Goal: Information Seeking & Learning: Learn about a topic

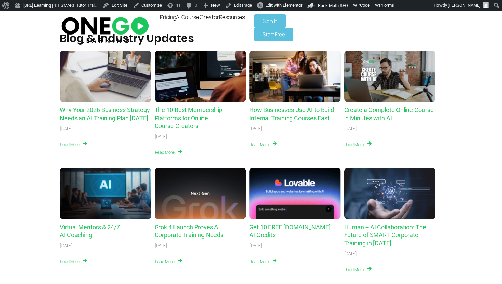
scroll to position [2620, 0]
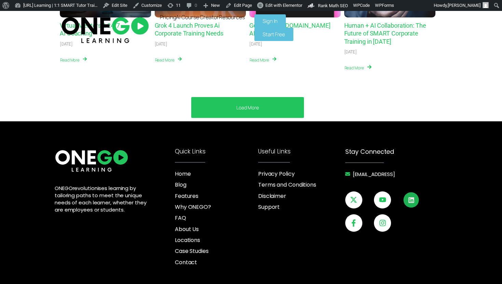
click at [408, 196] on icon at bounding box center [411, 199] width 6 height 6
click at [245, 20] on link "Resources" at bounding box center [232, 16] width 26 height 5
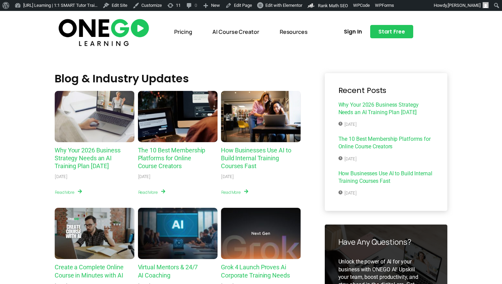
click at [120, 30] on img at bounding box center [104, 31] width 94 height 31
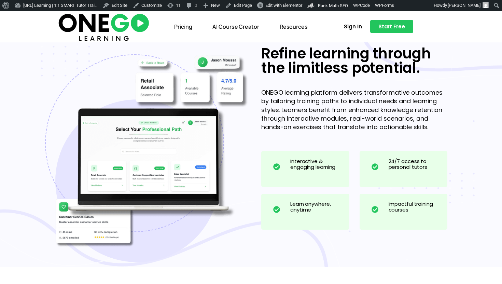
scroll to position [588, 0]
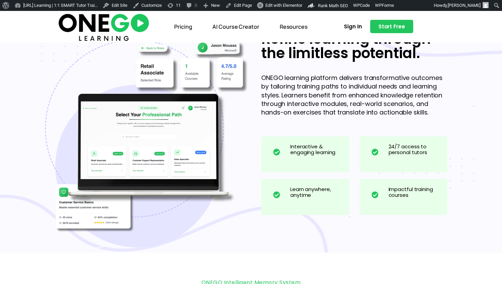
click at [308, 100] on p "ONEGO learning platform delivers transformative outcomes by tailoring training …" at bounding box center [354, 94] width 186 height 43
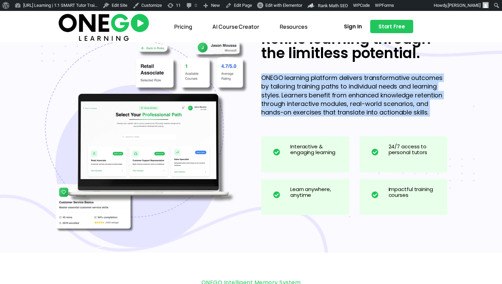
click at [308, 100] on p "ONEGO learning platform delivers transformative outcomes by tailoring training …" at bounding box center [354, 94] width 186 height 43
copy div "ONEGO learning platform delivers transformative outcomes by tailoring training …"
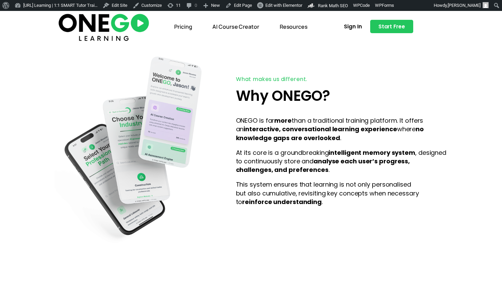
scroll to position [1107, 0]
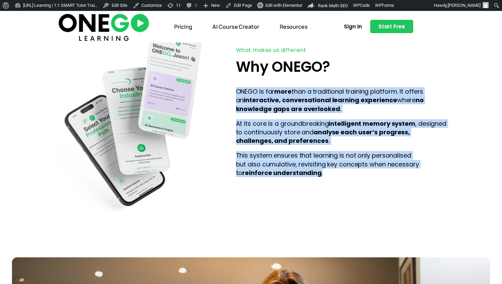
drag, startPoint x: 235, startPoint y: 89, endPoint x: 343, endPoint y: 179, distance: 140.6
click at [343, 179] on div "What makes us different. Why ONEGO? ONEGO is far more than a traditional traini…" at bounding box center [341, 115] width 218 height 208
copy div "ONEGO is far more than a traditional training platform. It offers an interactiv…"
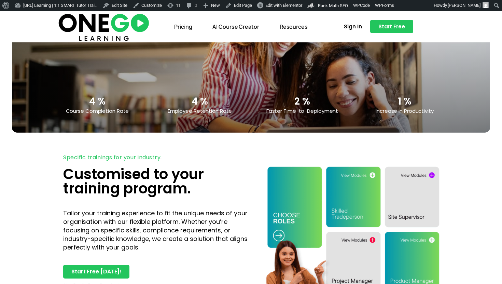
scroll to position [1465, 0]
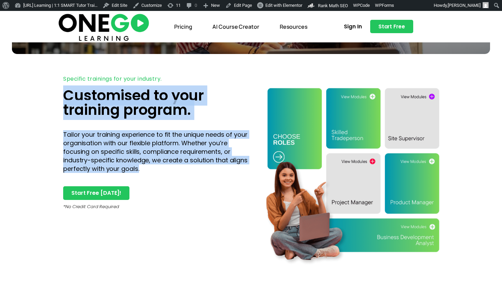
copy div "Customised to your training program. Tailor your training experience to fit the…"
drag, startPoint x: 64, startPoint y: 95, endPoint x: 157, endPoint y: 171, distance: 119.8
click at [157, 171] on div "Specific trainings for your industry. Customised to your training program. Tail…" at bounding box center [155, 173] width 191 height 200
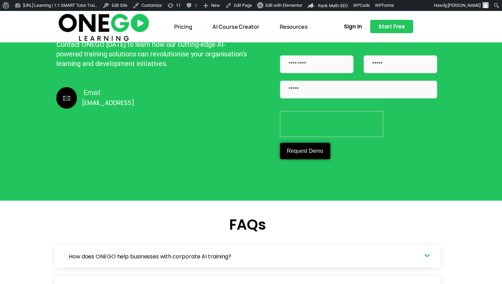
scroll to position [1700, 0]
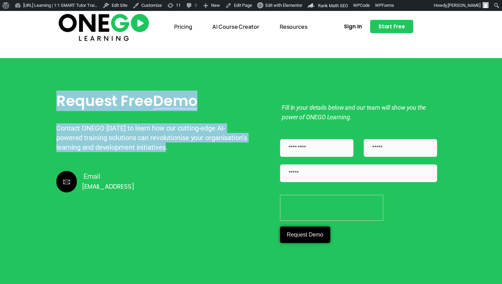
drag, startPoint x: 58, startPoint y: 99, endPoint x: 147, endPoint y: 153, distance: 104.7
click at [147, 153] on div "Request Free Demo Contact ONEGO today to learn how our cutting-edge AI-powered …" at bounding box center [153, 171] width 194 height 158
copy div "Request Free Demo Contact ONEGO today to learn how our cutting-edge AI-powered …"
click at [356, 27] on span "Sign In" at bounding box center [353, 26] width 18 height 5
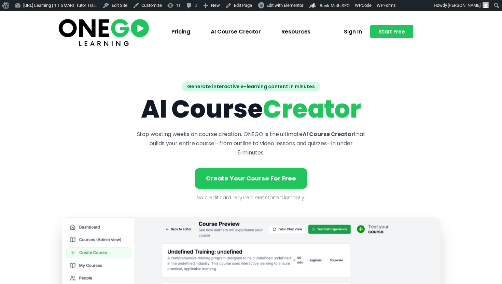
click at [207, 136] on p "Stop wasting weeks on course creation. ONEGO is the ultimate AI Course Creator …" at bounding box center [250, 143] width 229 height 28
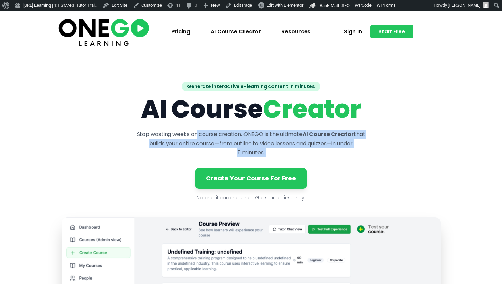
click at [207, 136] on p "Stop wasting weeks on course creation. ONEGO is the ultimate AI Course Creator …" at bounding box center [250, 143] width 229 height 28
copy div "Stop wasting weeks on course creation. ONEGO is the ultimate AI Course Creator …"
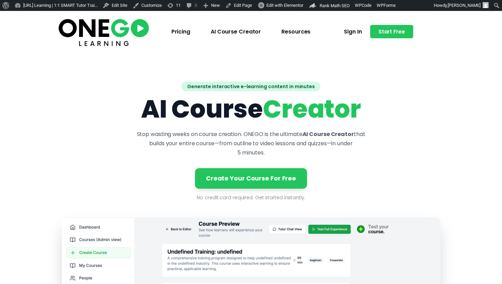
click at [275, 160] on div "Generate interactive e-learning content in minutes AI Course Creator Stop wasti…" at bounding box center [251, 282] width 378 height 405
drag, startPoint x: 280, startPoint y: 149, endPoint x: 154, endPoint y: 73, distance: 148.0
click at [154, 72] on header "Generate interactive e-learning content in minutes AI Course Creator Stop wasti…" at bounding box center [251, 288] width 502 height 471
click at [154, 73] on header "Generate interactive e-learning content in minutes AI Course Creator Stop wasti…" at bounding box center [251, 288] width 502 height 471
drag, startPoint x: 154, startPoint y: 73, endPoint x: 321, endPoint y: 168, distance: 192.4
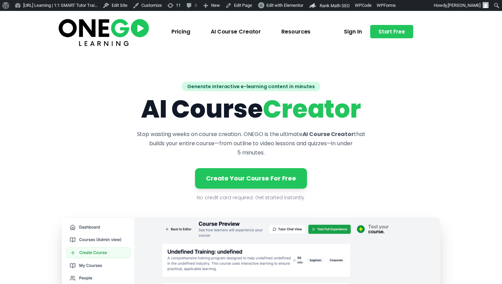
click at [321, 168] on header "Generate interactive e-learning content in minutes AI Course Creator Stop wasti…" at bounding box center [251, 288] width 502 height 471
click at [320, 168] on div "Generate interactive e-learning content in minutes AI Course Creator Stop wasti…" at bounding box center [251, 282] width 378 height 405
drag, startPoint x: 320, startPoint y: 168, endPoint x: 490, endPoint y: 169, distance: 169.6
click at [490, 169] on header "Generate interactive e-learning content in minutes AI Course Creator Stop wasti…" at bounding box center [251, 288] width 502 height 471
